Goal: Find specific page/section: Find specific page/section

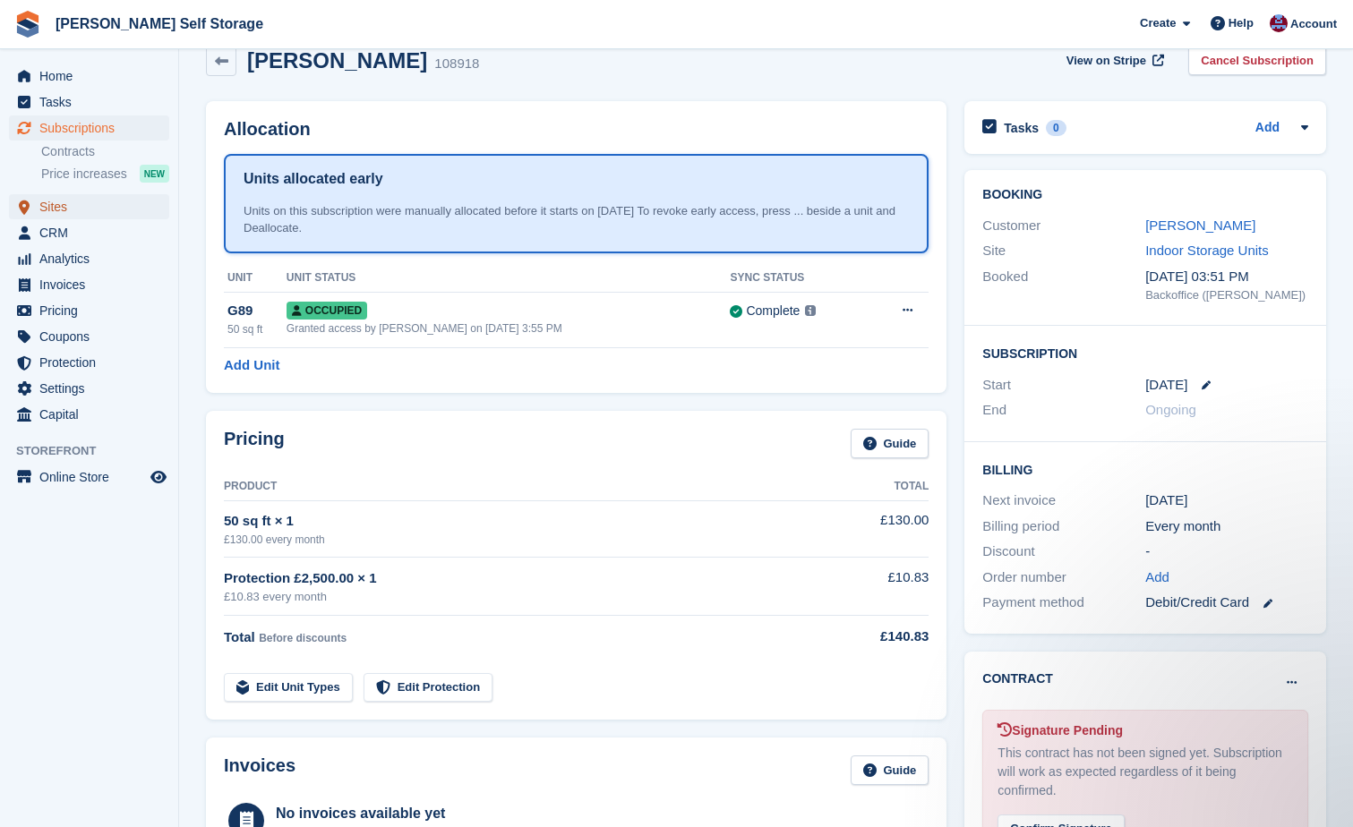
click at [63, 210] on span "Sites" at bounding box center [92, 206] width 107 height 25
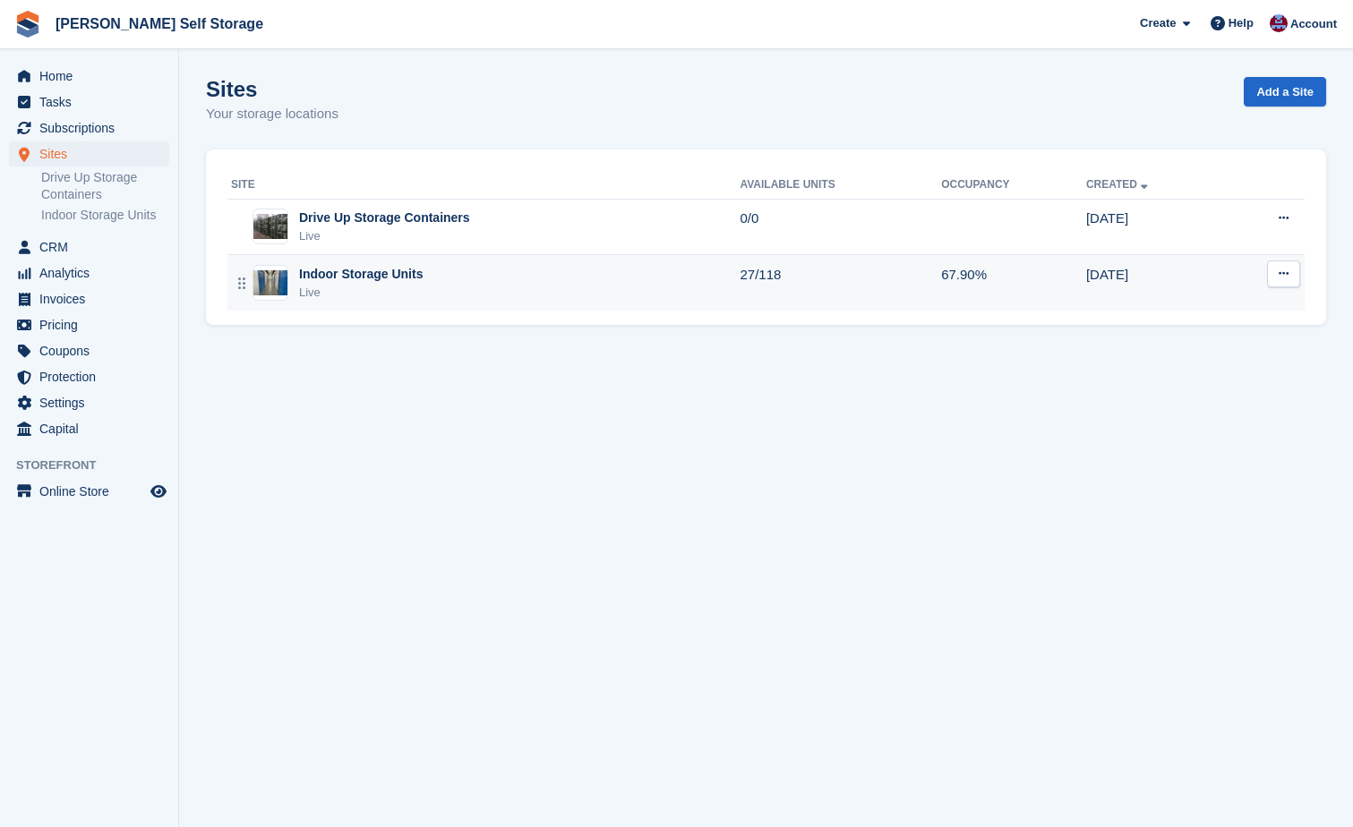
click at [759, 274] on td "27/118" at bounding box center [840, 283] width 201 height 56
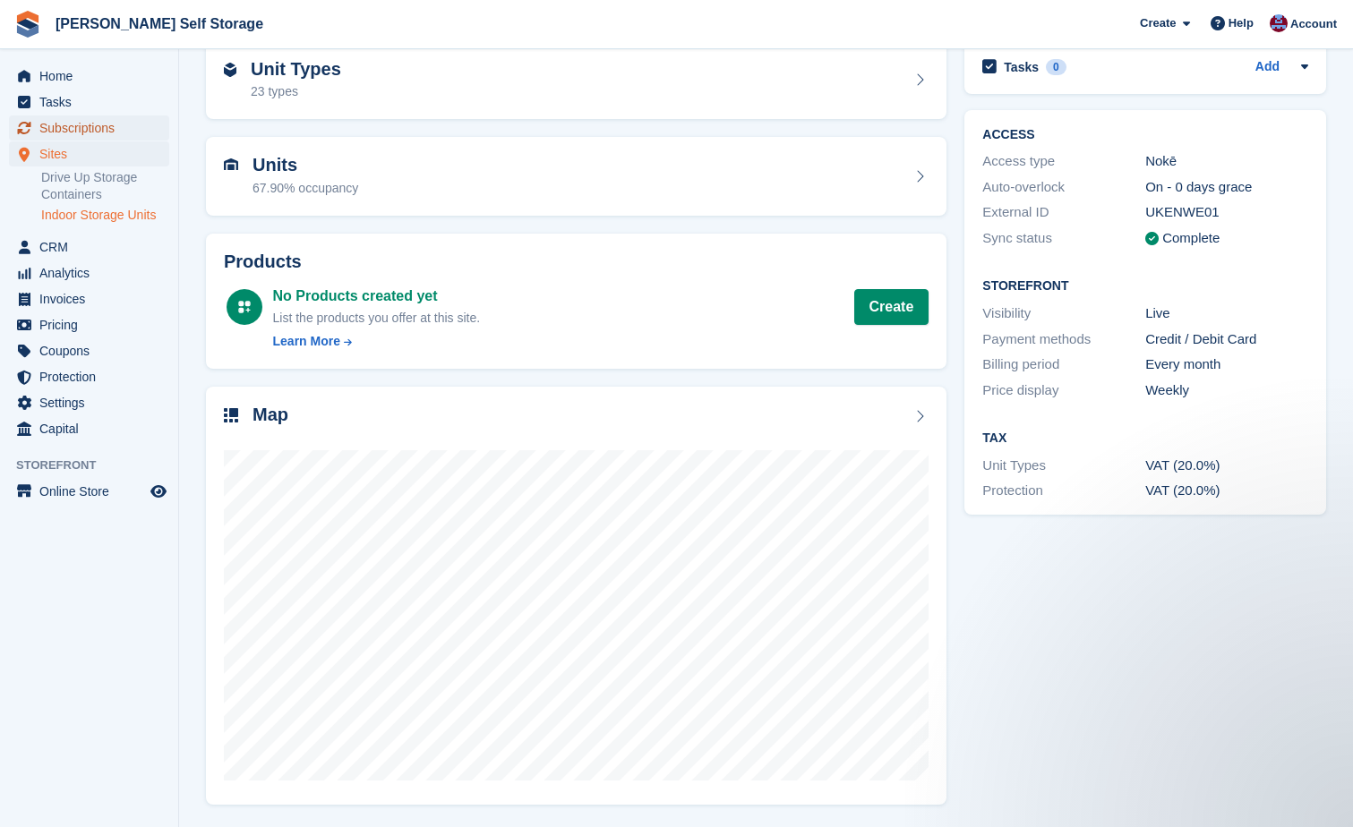
click at [81, 124] on span "Subscriptions" at bounding box center [92, 128] width 107 height 25
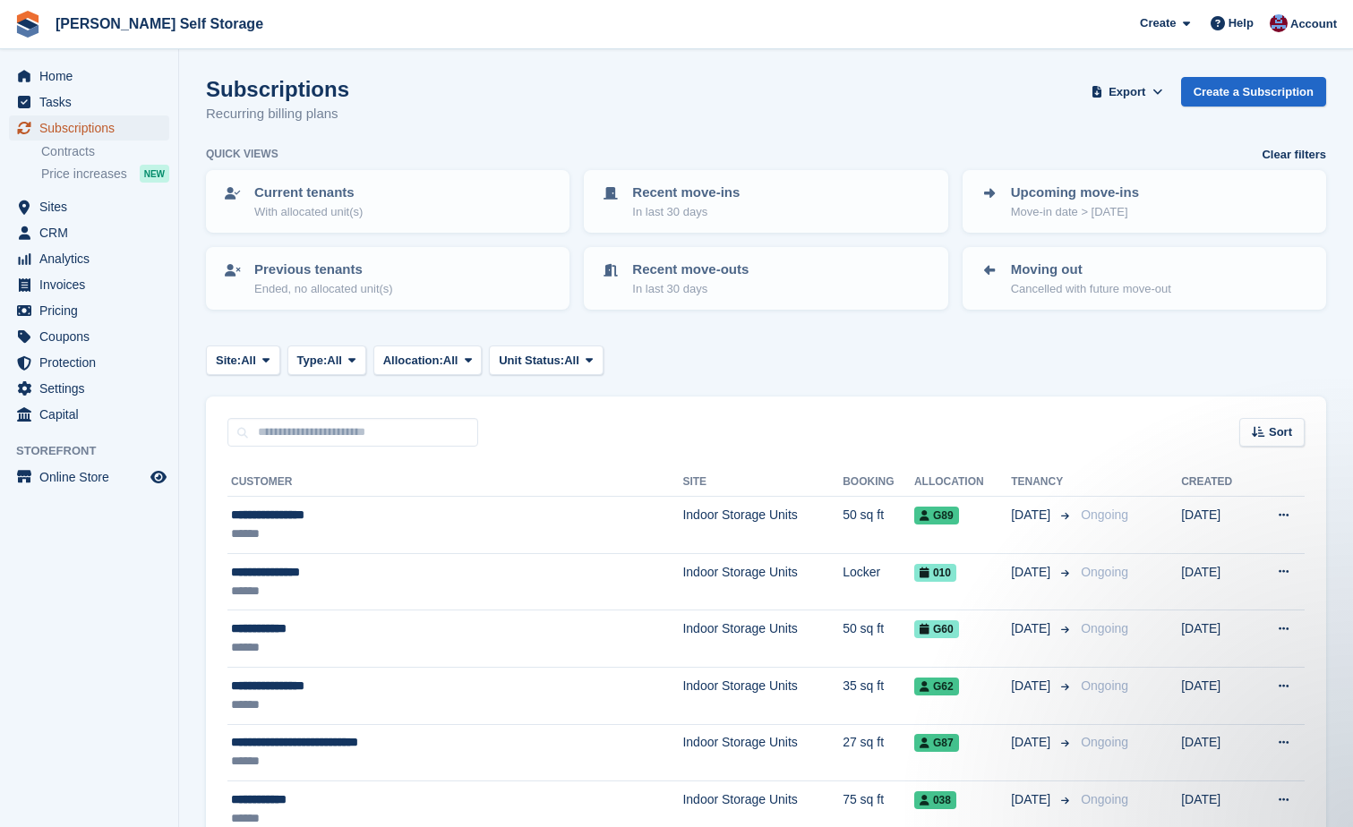
click at [72, 122] on span "Subscriptions" at bounding box center [92, 128] width 107 height 25
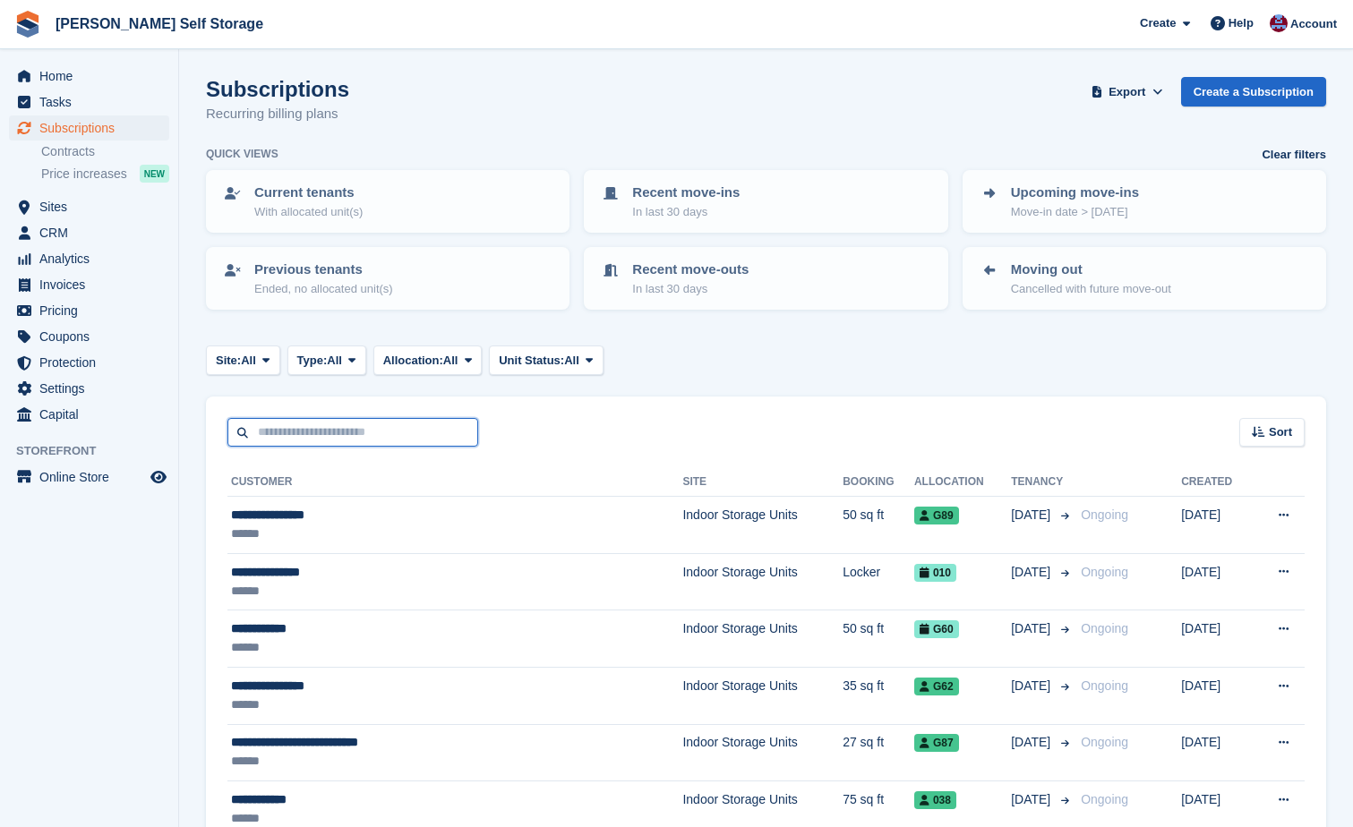
click at [265, 430] on input "text" at bounding box center [352, 433] width 251 height 30
type input "******"
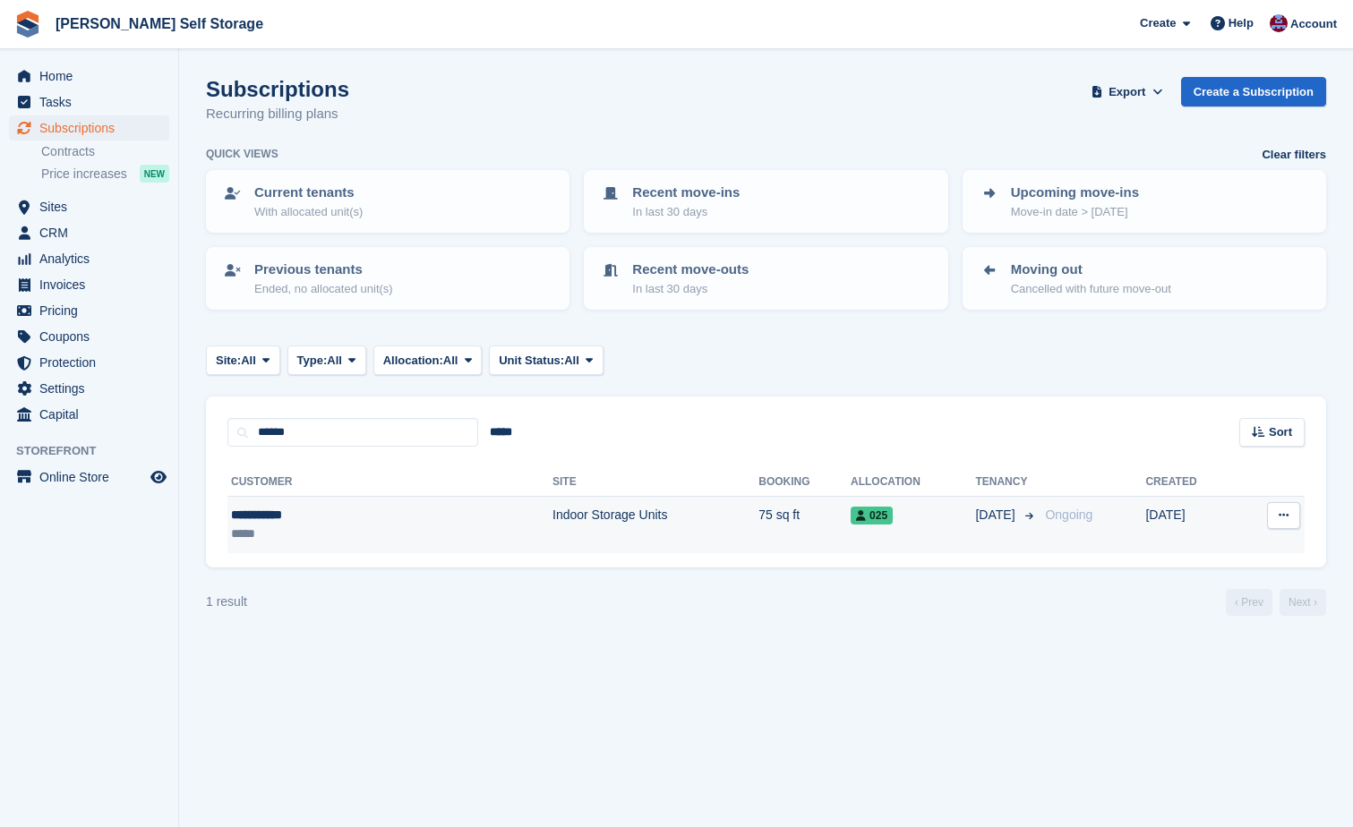
click at [552, 525] on td "Indoor Storage Units" at bounding box center [655, 525] width 206 height 56
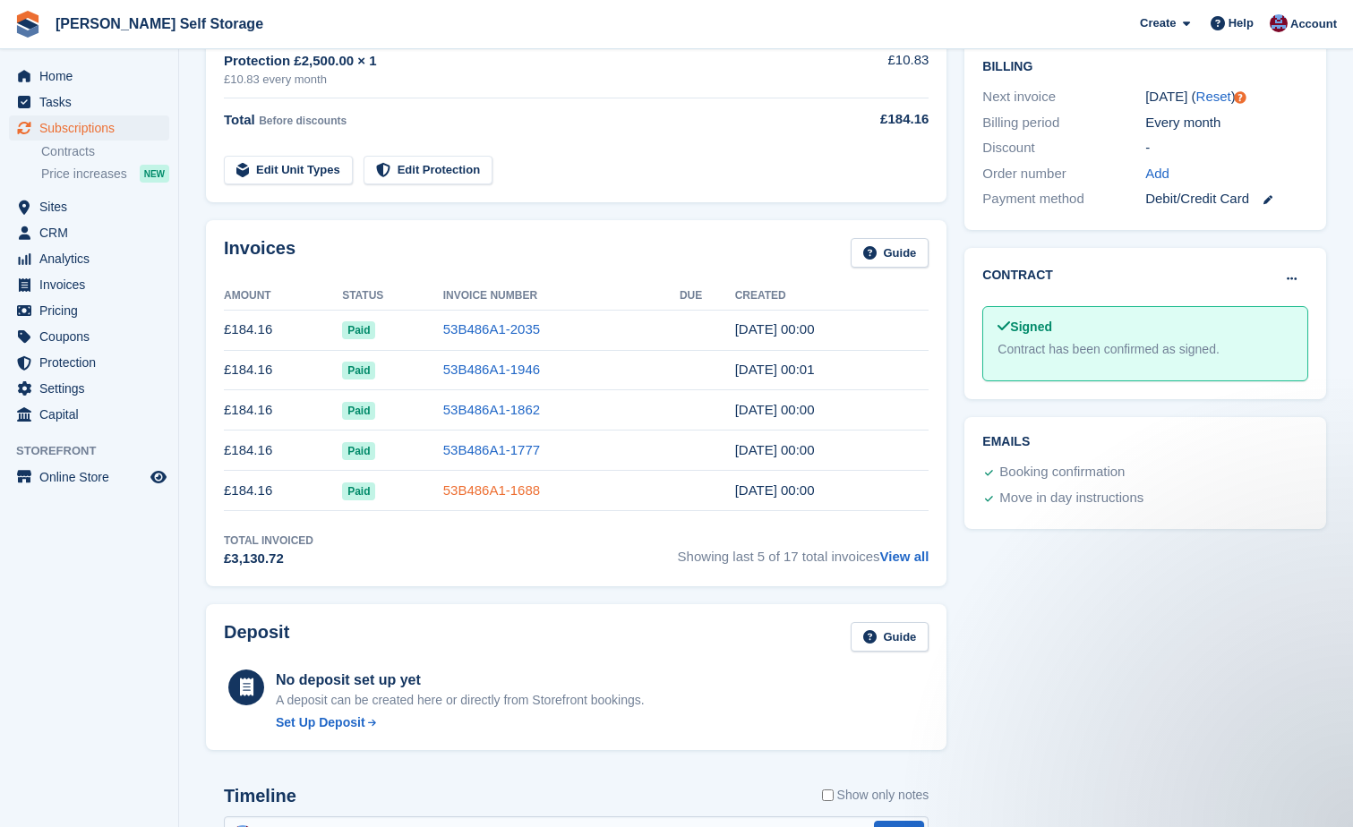
scroll to position [179, 0]
